Goal: Obtain resource: Download file/media

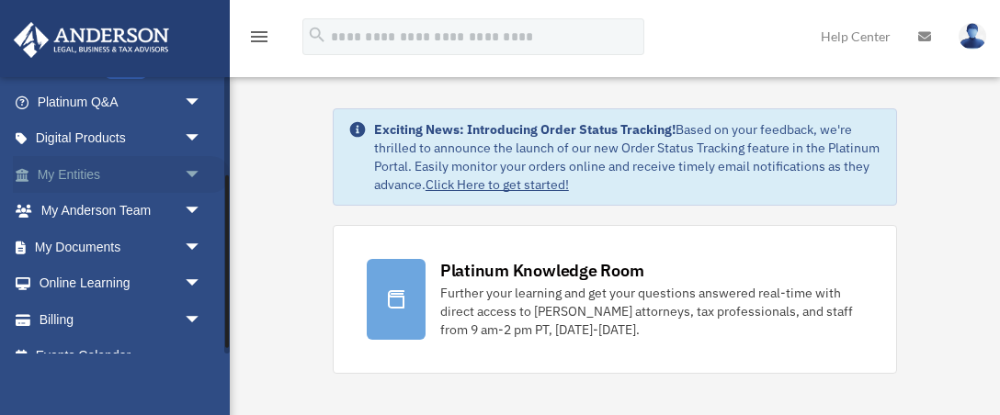
scroll to position [168, 0]
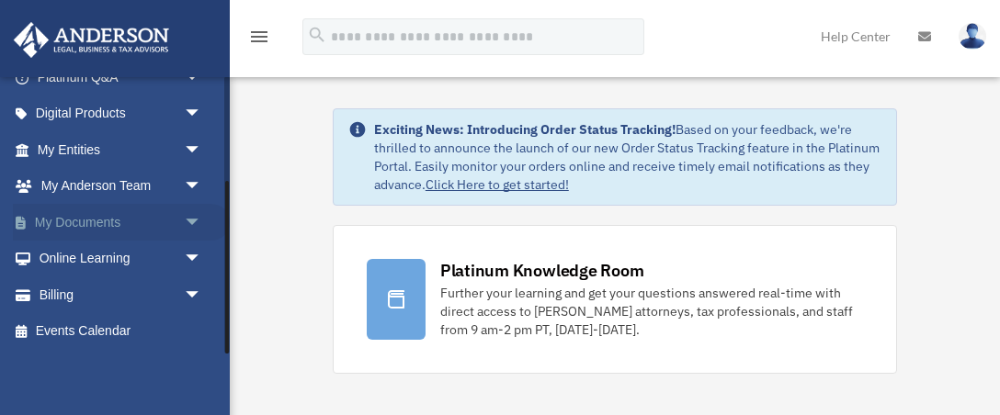
click at [142, 210] on link "My Documents arrow_drop_down" at bounding box center [121, 222] width 217 height 37
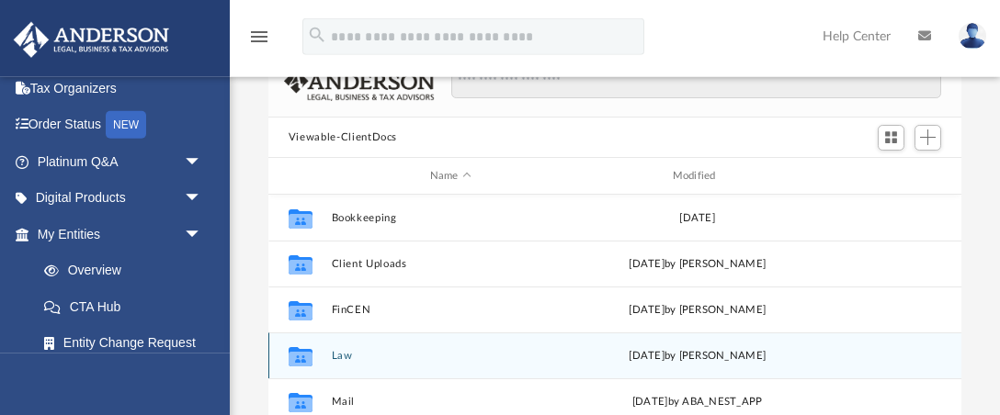
scroll to position [193, 0]
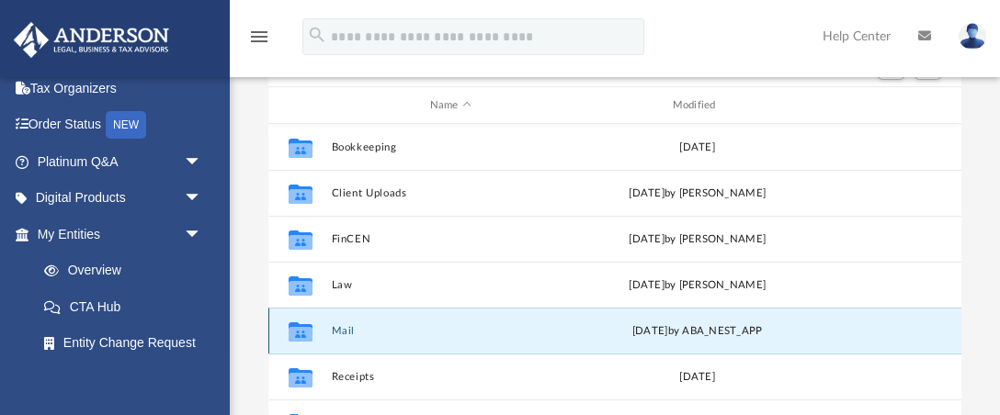
click at [383, 325] on button "Mail" at bounding box center [450, 331] width 239 height 12
click at [344, 327] on button "Mail" at bounding box center [450, 331] width 239 height 12
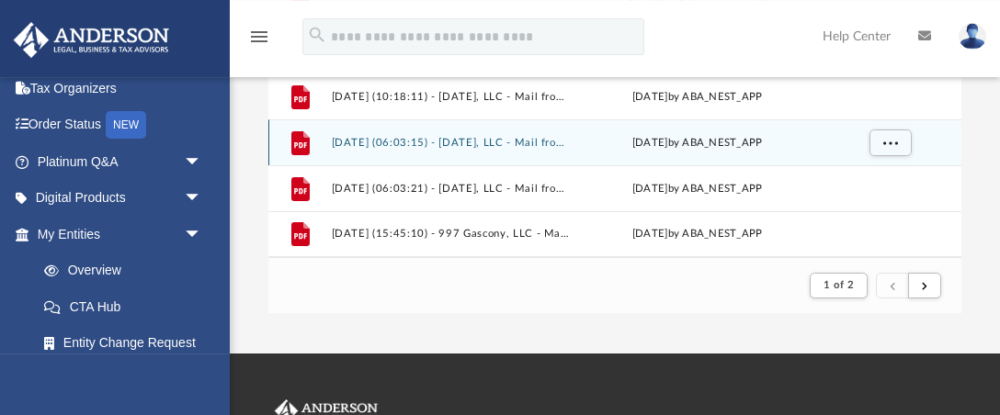
scroll to position [387, 0]
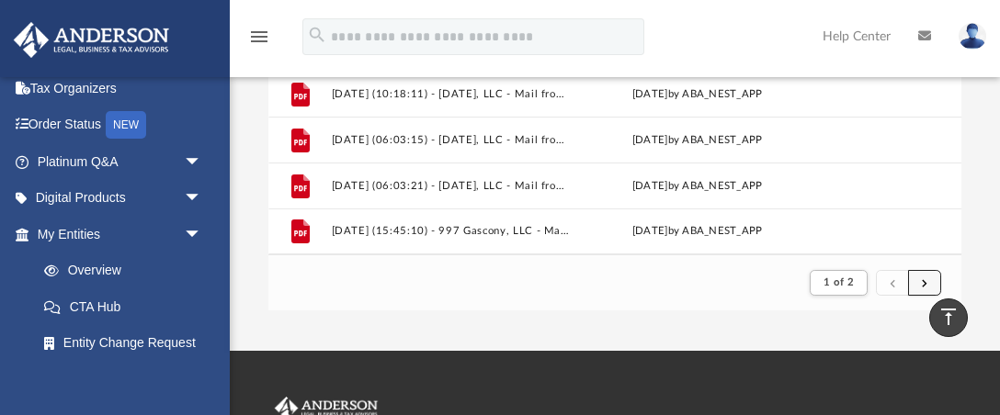
click at [934, 280] on button "submit" at bounding box center [924, 283] width 33 height 27
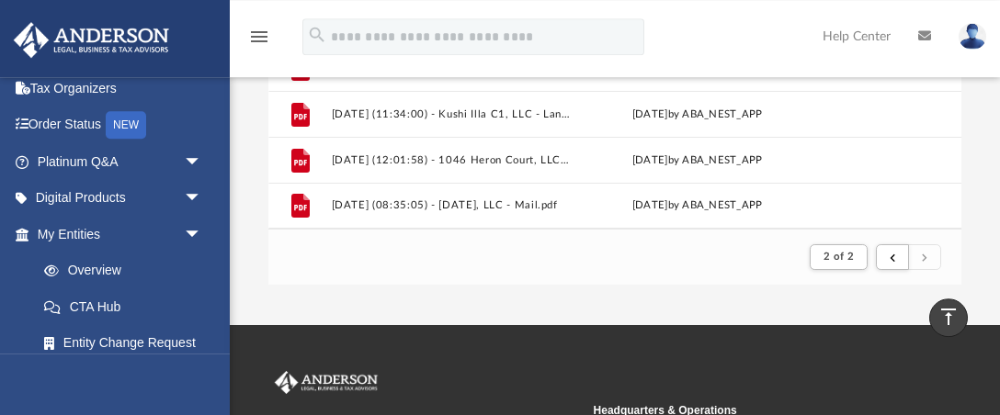
scroll to position [290, 0]
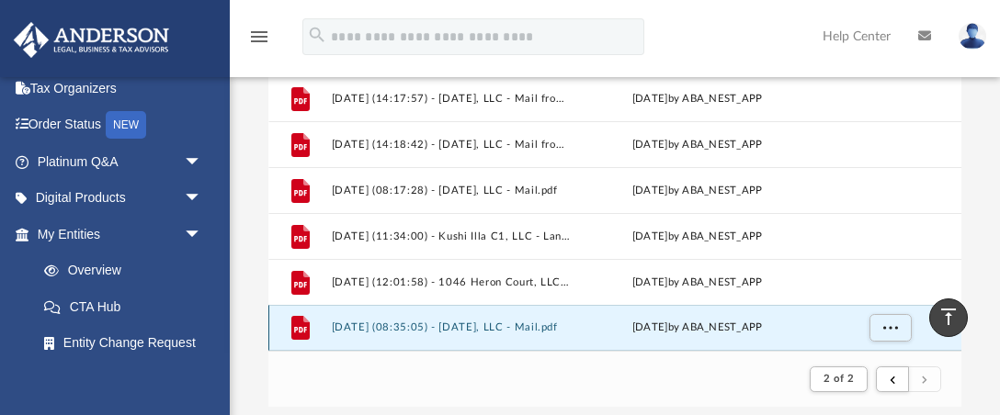
click at [510, 326] on button "2025.10.06 (08:35:05) - Inti Raymi, LLC - Mail.pdf" at bounding box center [450, 328] width 239 height 12
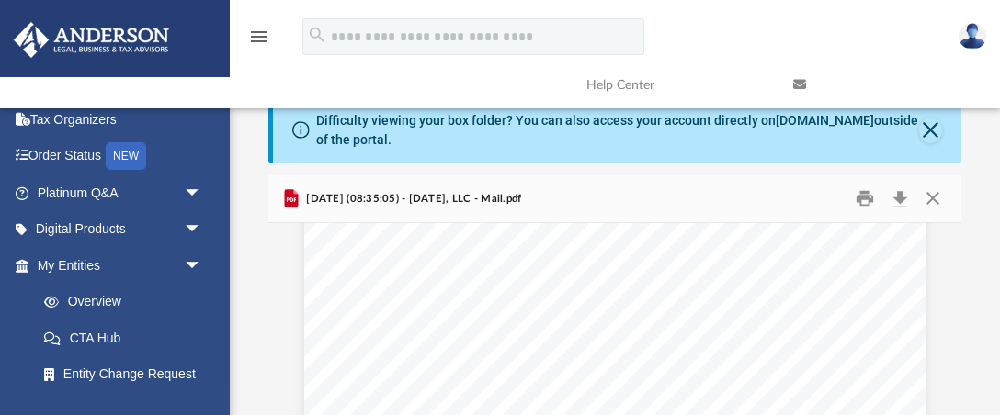
scroll to position [0, 0]
click at [868, 196] on button "Print" at bounding box center [865, 199] width 37 height 28
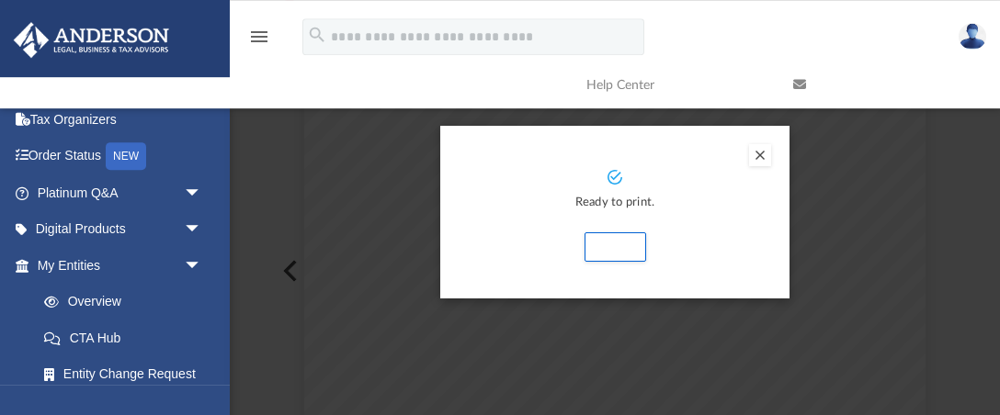
scroll to position [193, 0]
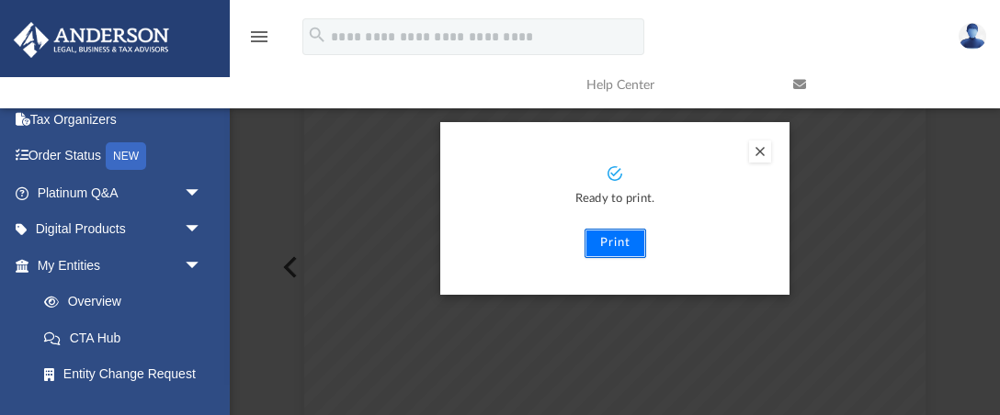
click at [622, 242] on button "Print" at bounding box center [615, 243] width 62 height 29
